Goal: Information Seeking & Learning: Learn about a topic

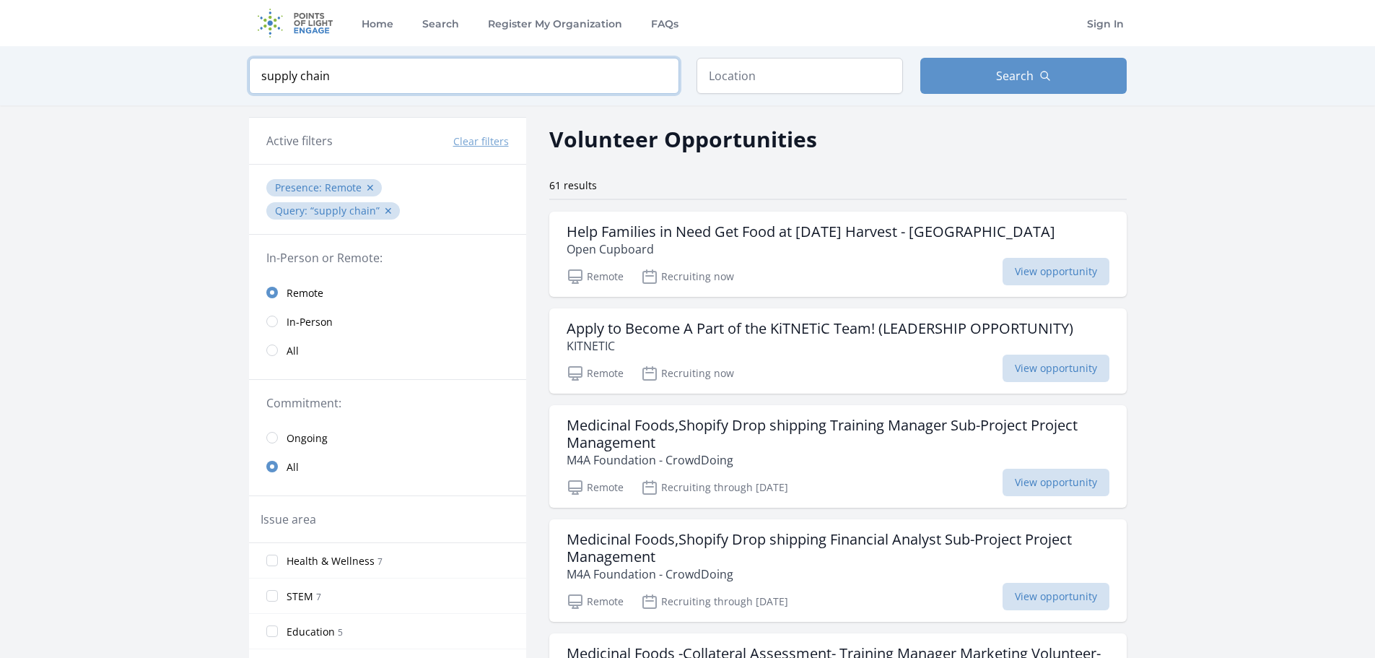
click at [331, 78] on input "supply chain" at bounding box center [464, 76] width 430 height 36
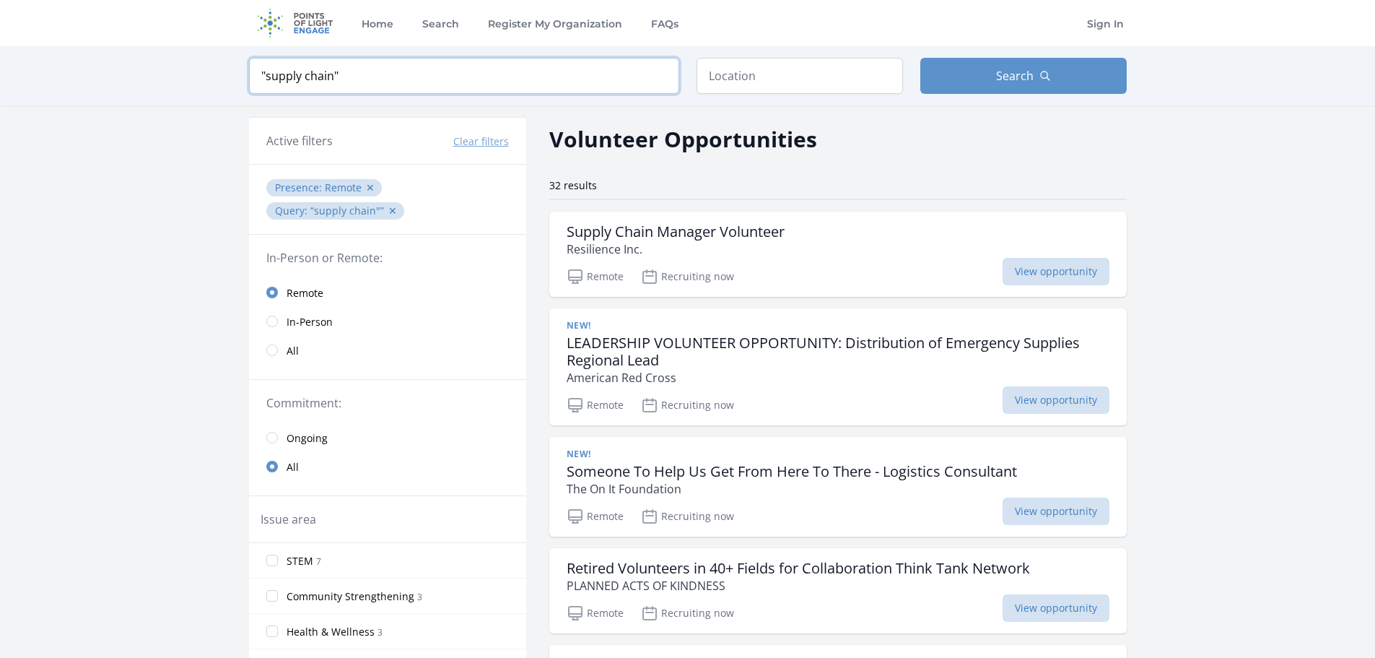
type input ""supply chain""
click button "submit" at bounding box center [0, 0] width 0 height 0
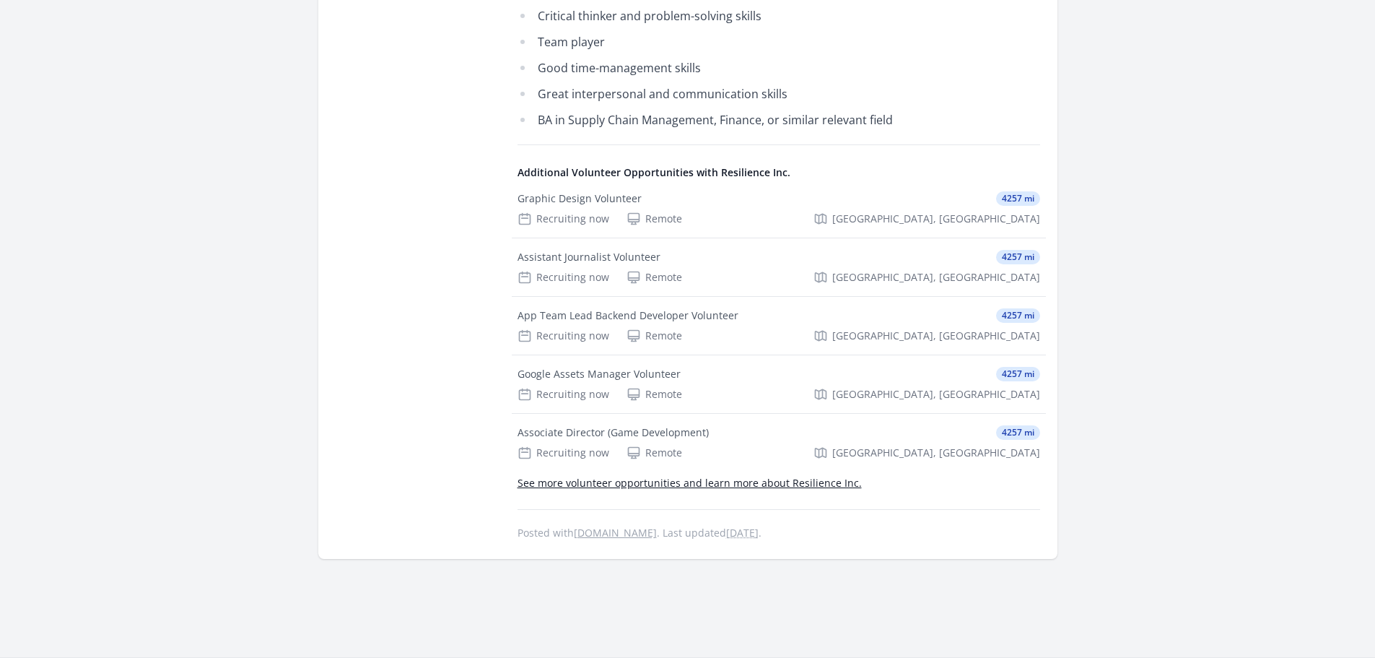
scroll to position [1083, 0]
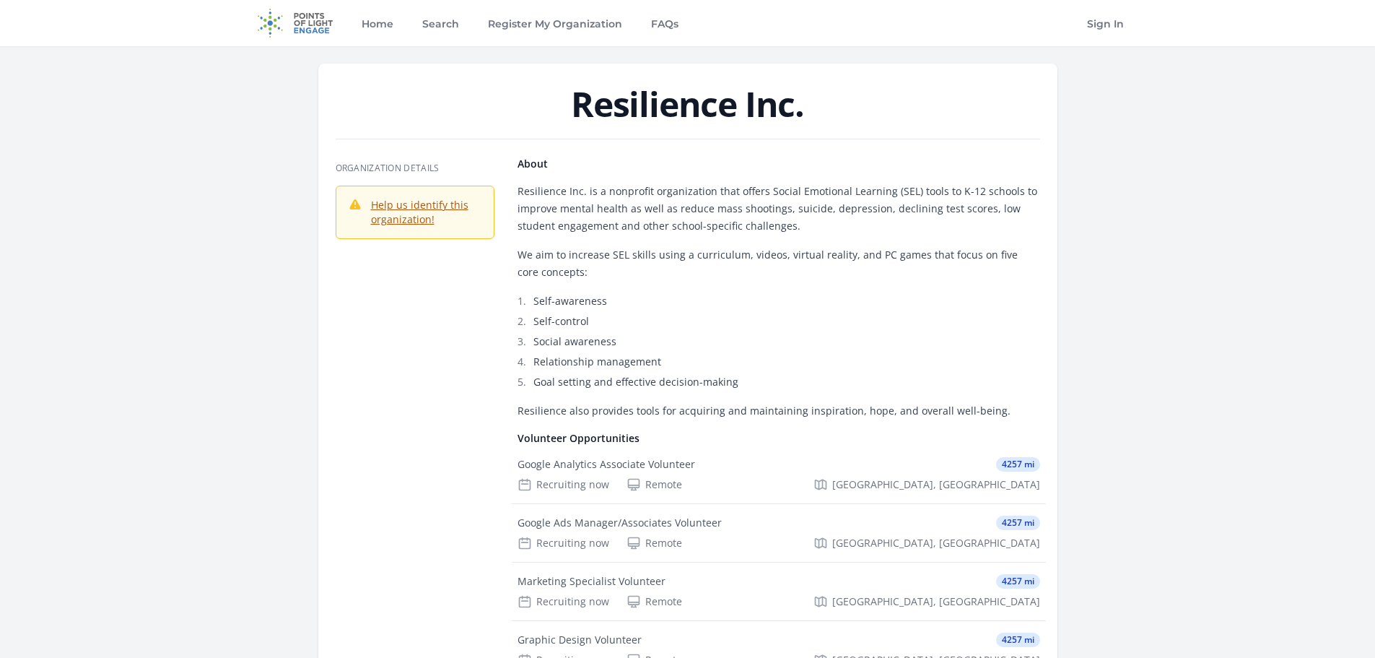
drag, startPoint x: 582, startPoint y: 91, endPoint x: 804, endPoint y: 103, distance: 222.7
click at [804, 103] on h1 "Resilience Inc." at bounding box center [688, 104] width 705 height 35
copy h1 "Resilience Inc."
